Goal: Transaction & Acquisition: Purchase product/service

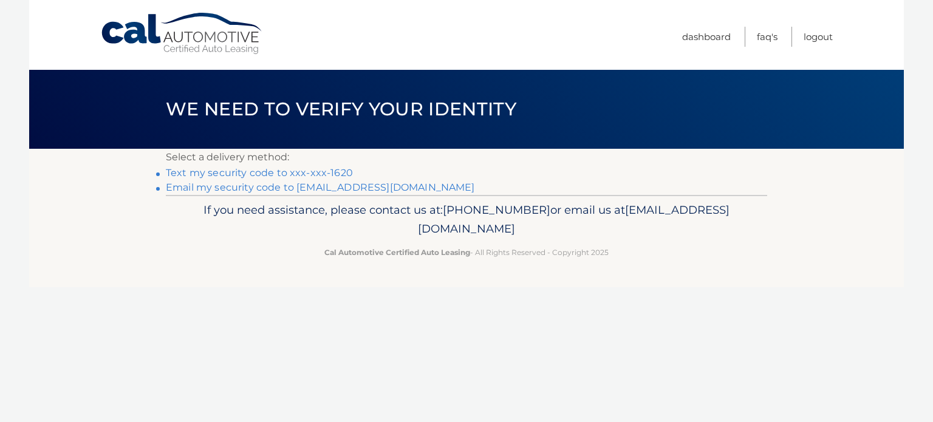
click at [309, 171] on link "Text my security code to xxx-xxx-1620" at bounding box center [259, 173] width 187 height 12
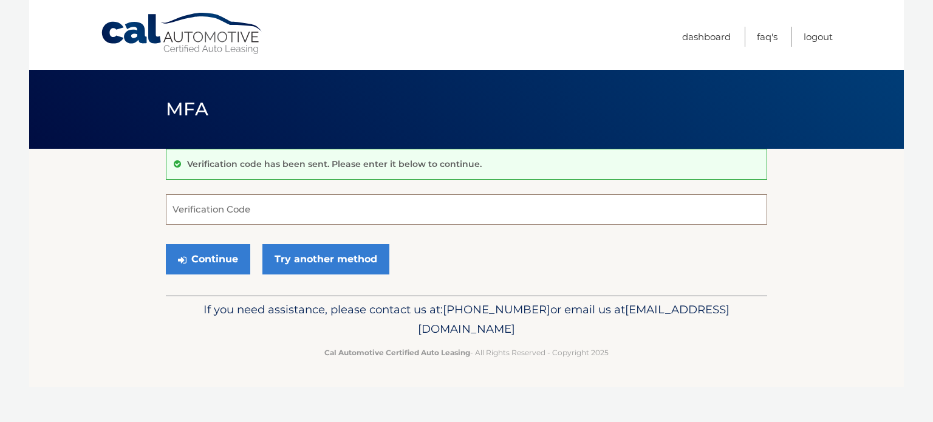
click at [287, 202] on input "Verification Code" at bounding box center [467, 209] width 602 height 30
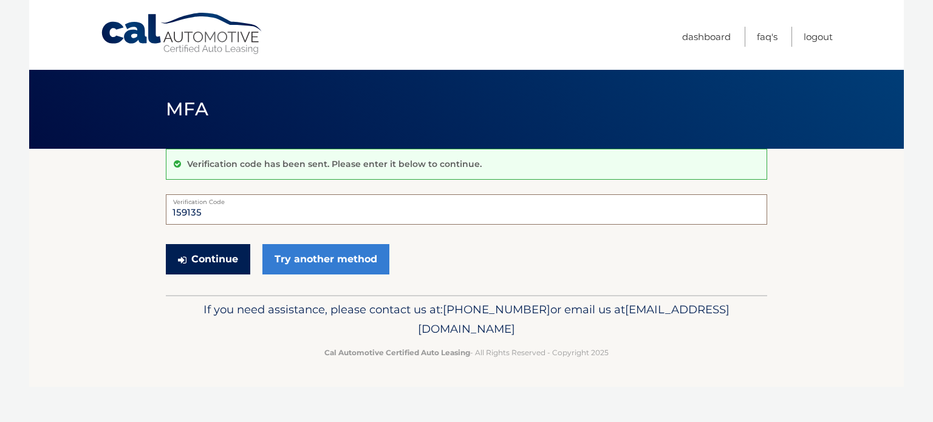
type input "159135"
click at [213, 264] on button "Continue" at bounding box center [208, 259] width 84 height 30
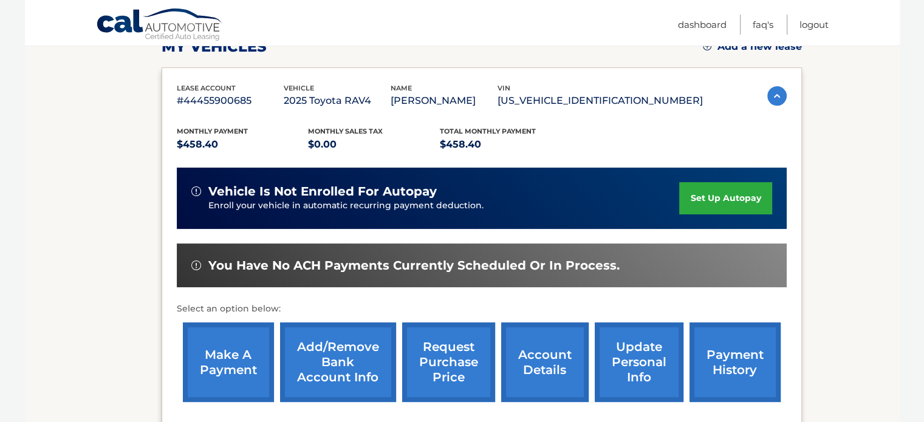
scroll to position [188, 0]
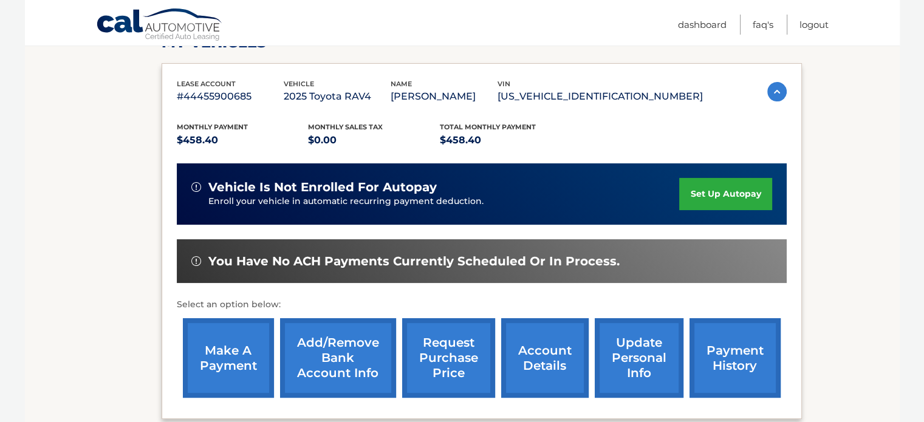
click at [246, 349] on link "make a payment" at bounding box center [228, 358] width 91 height 80
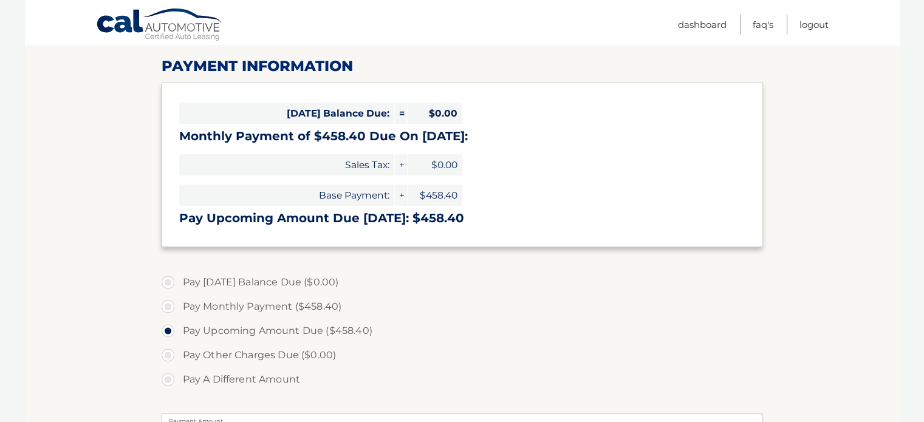
scroll to position [151, 0]
click at [171, 306] on label "Pay Monthly Payment ($458.40)" at bounding box center [463, 306] width 602 height 24
click at [171, 306] on input "Pay Monthly Payment ($458.40)" at bounding box center [173, 303] width 12 height 19
radio input "true"
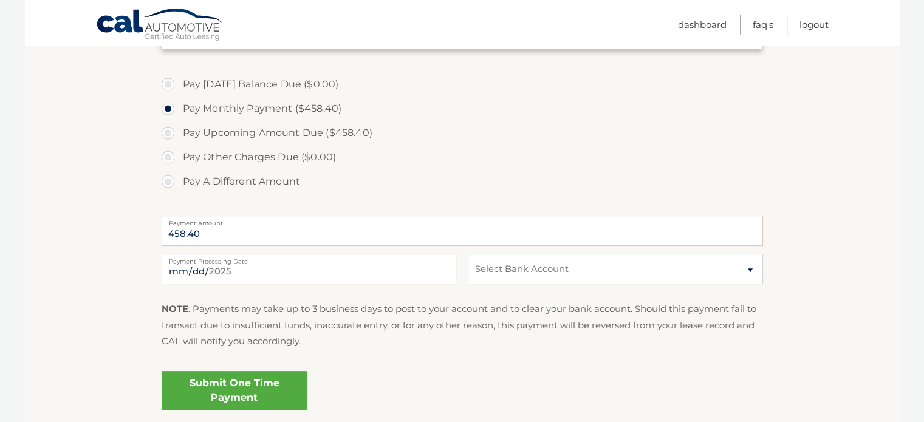
scroll to position [351, 0]
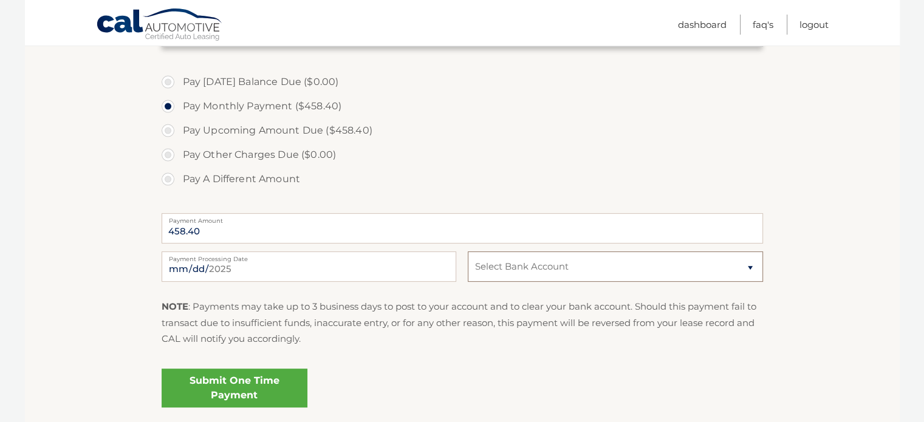
click at [651, 270] on select "Select Bank Account Checking CITIZENS BANK NA *****2441 Checking M &amp; T BANK…" at bounding box center [615, 267] width 295 height 30
select select "Njg1OTc4YTAtYmI0YS00YmY3LThiNDQtZTRkNDE5MThkNjIx"
click at [468, 252] on select "Select Bank Account Checking CITIZENS BANK NA *****2441 Checking M &amp; T BANK…" at bounding box center [615, 267] width 295 height 30
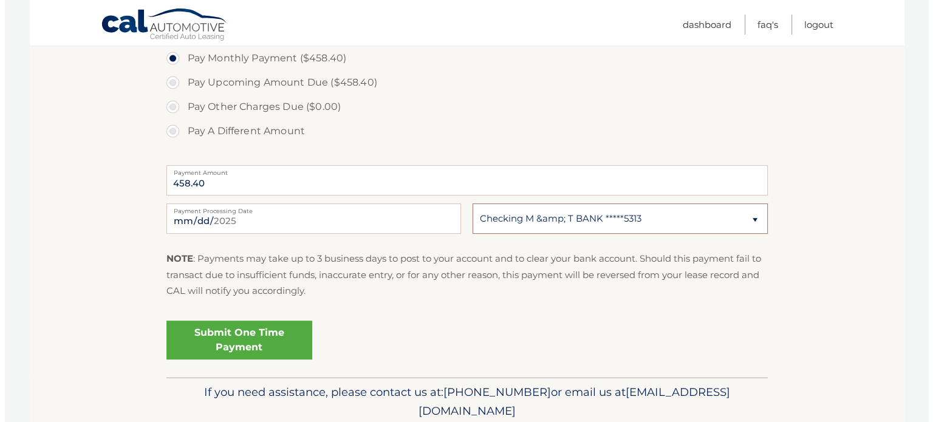
scroll to position [400, 0]
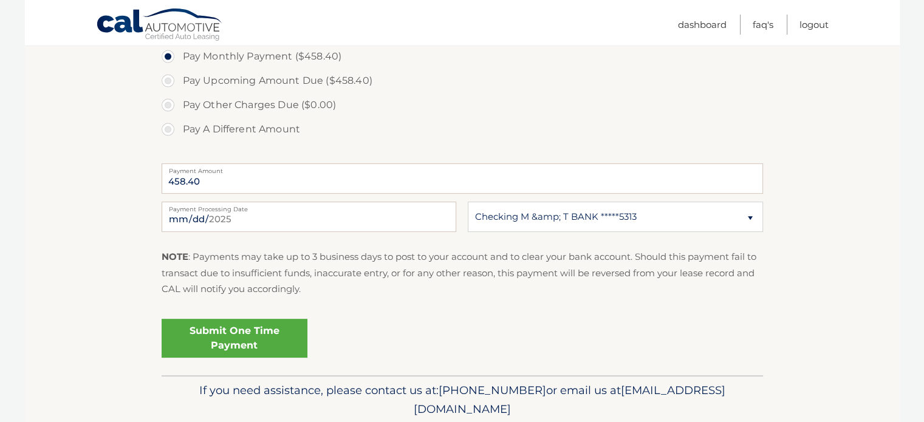
click at [276, 333] on link "Submit One Time Payment" at bounding box center [235, 338] width 146 height 39
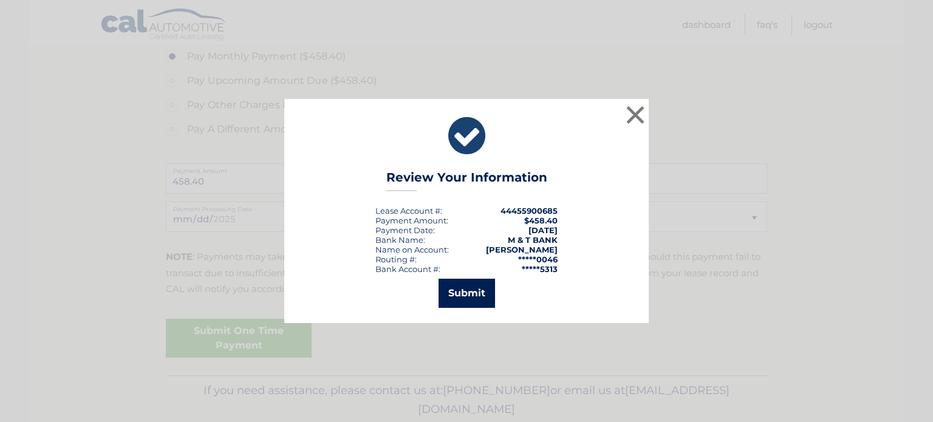
click at [457, 289] on button "Submit" at bounding box center [467, 293] width 57 height 29
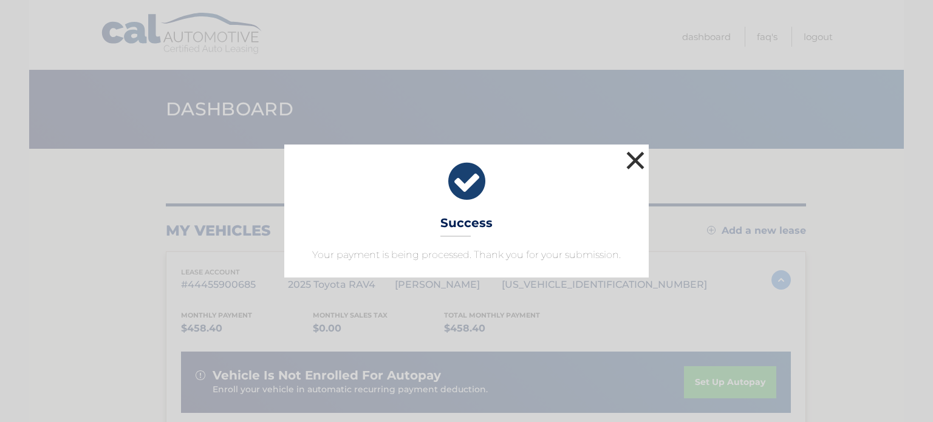
click at [637, 154] on button "×" at bounding box center [635, 160] width 24 height 24
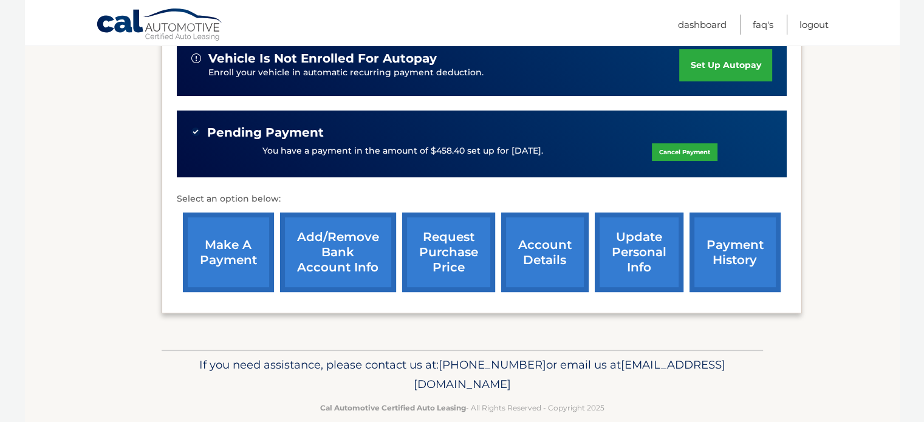
scroll to position [318, 0]
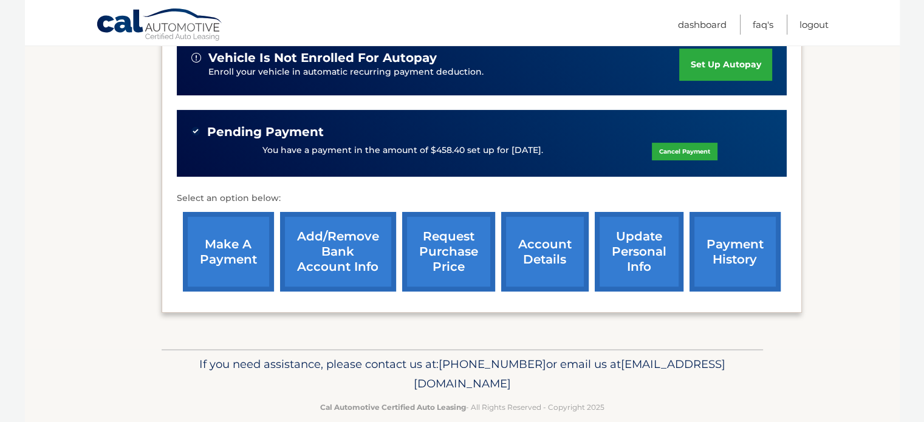
click at [741, 245] on link "payment history" at bounding box center [735, 252] width 91 height 80
